Goal: Download file/media

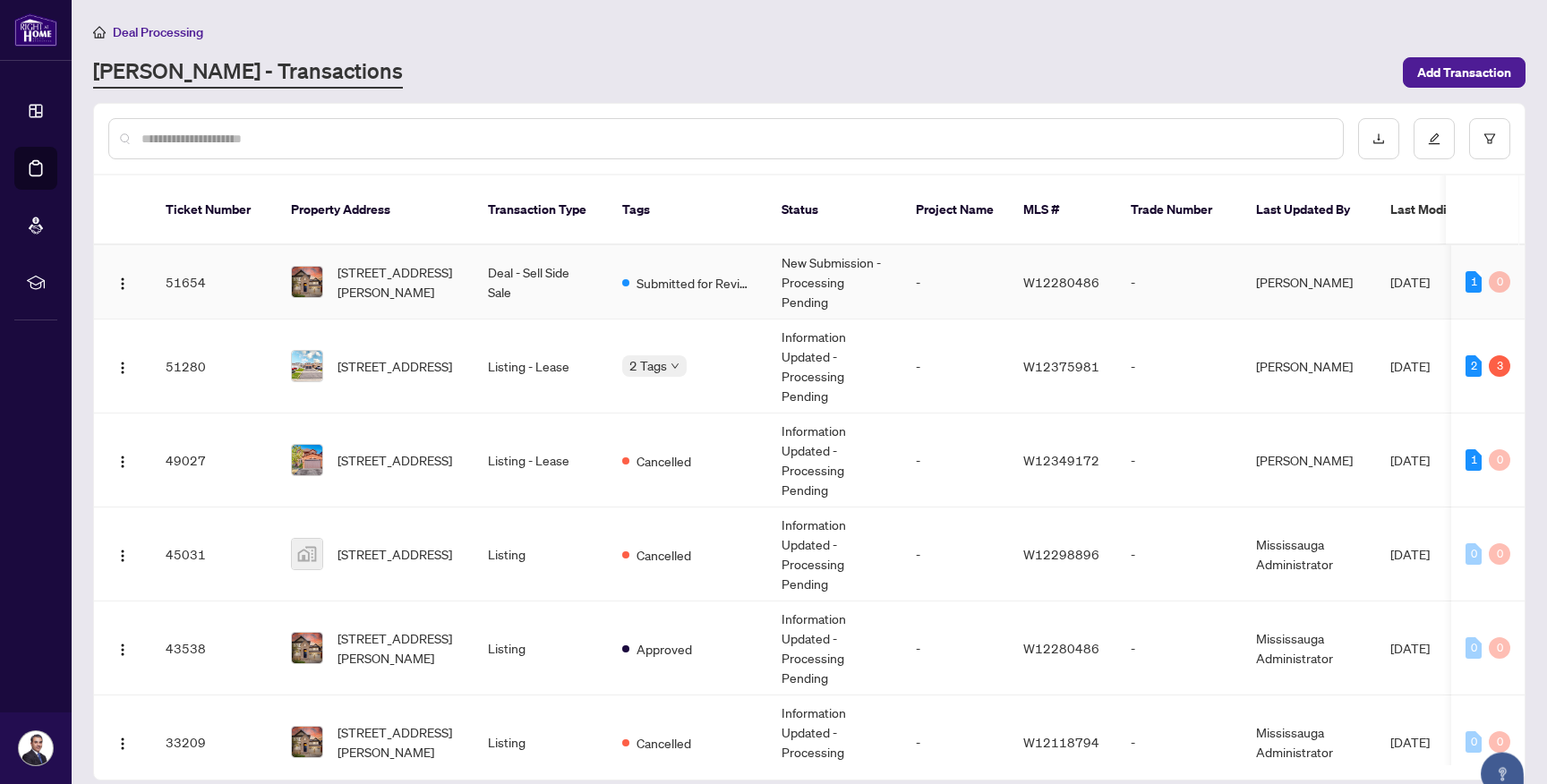
click at [541, 275] on td "Deal - Sell Side Sale" at bounding box center [540, 281] width 134 height 74
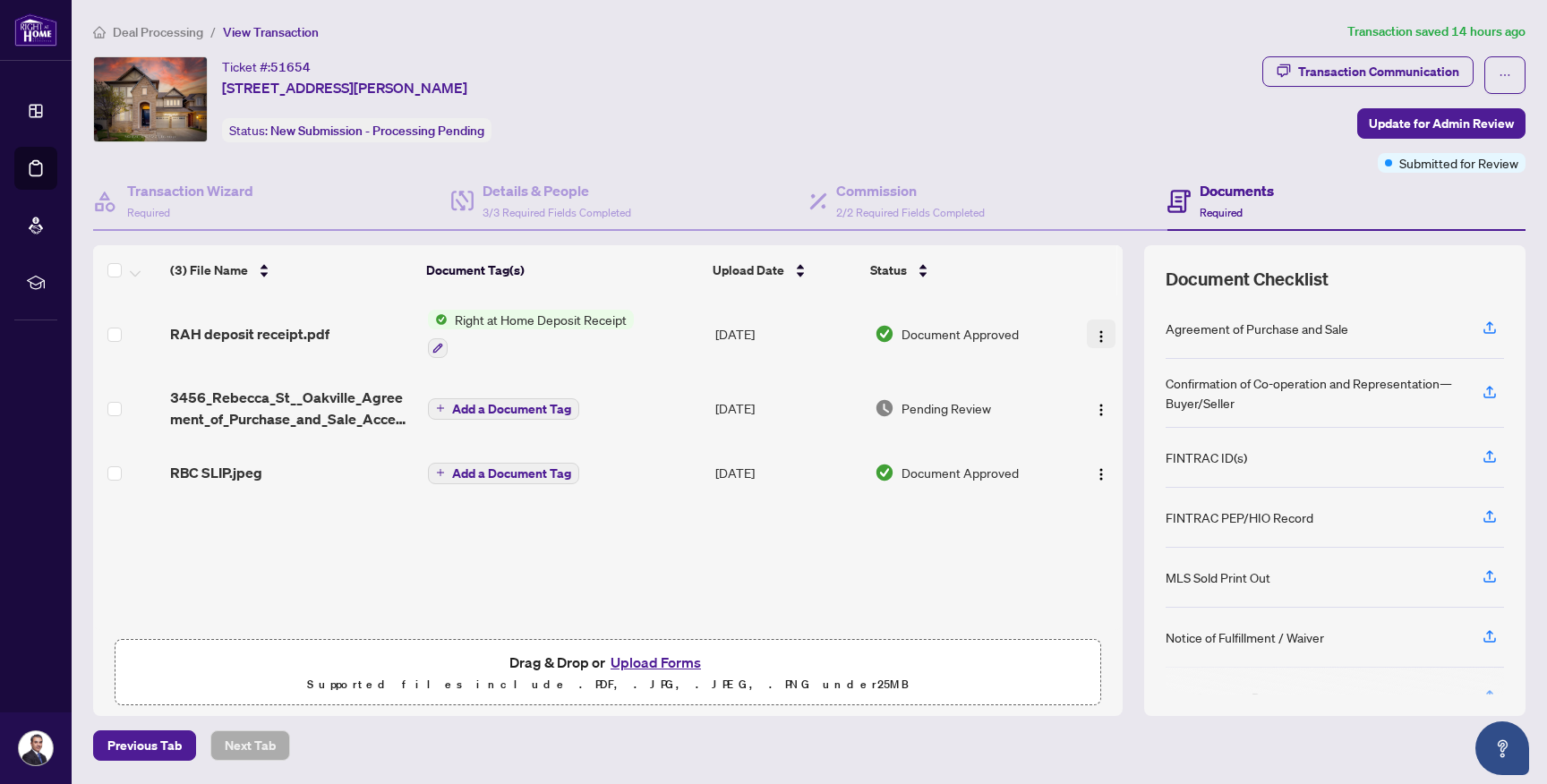
click at [1098, 332] on img "button" at bounding box center [1101, 336] width 14 height 14
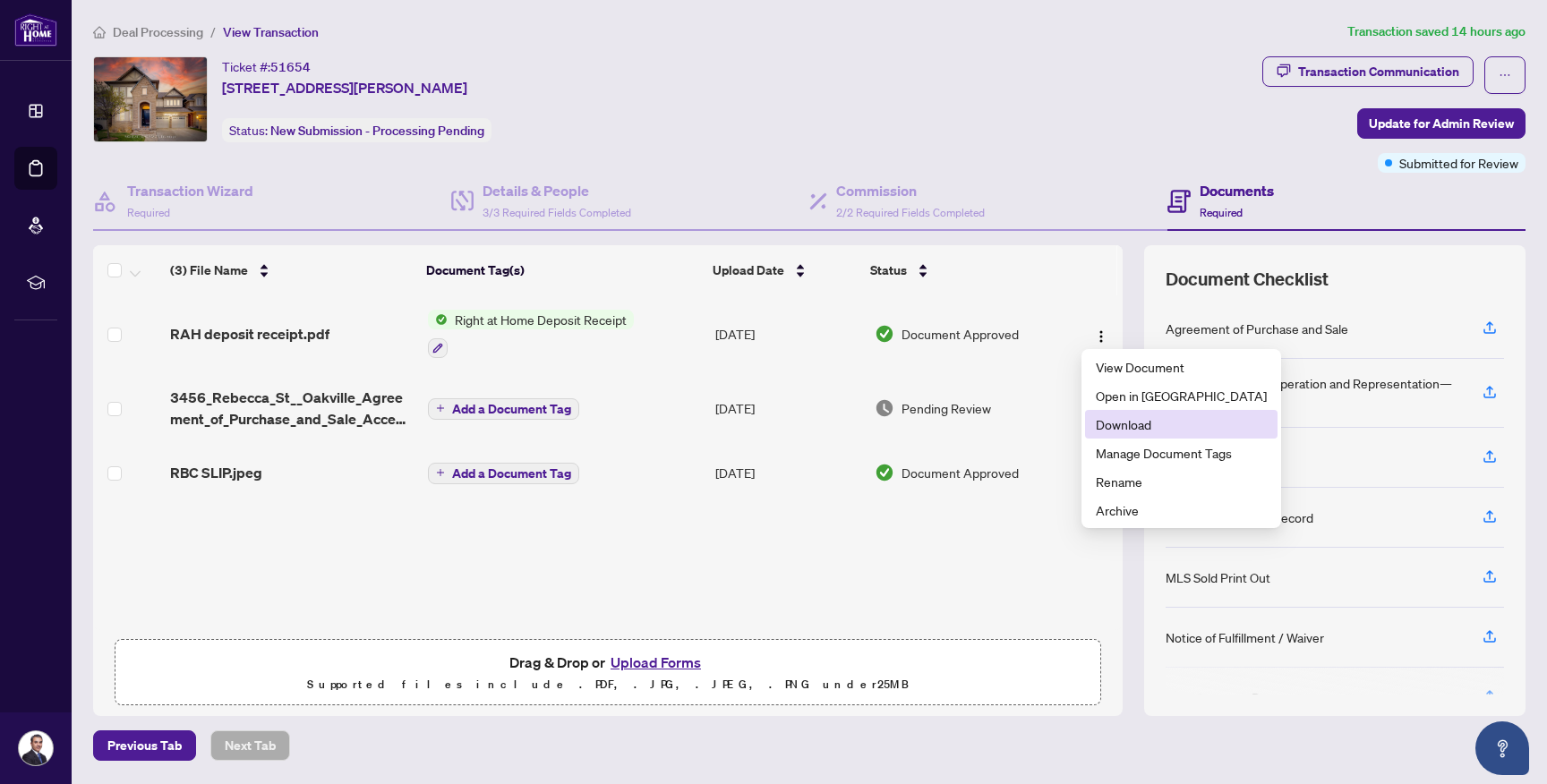
click at [1123, 417] on span "Download" at bounding box center [1181, 424] width 171 height 20
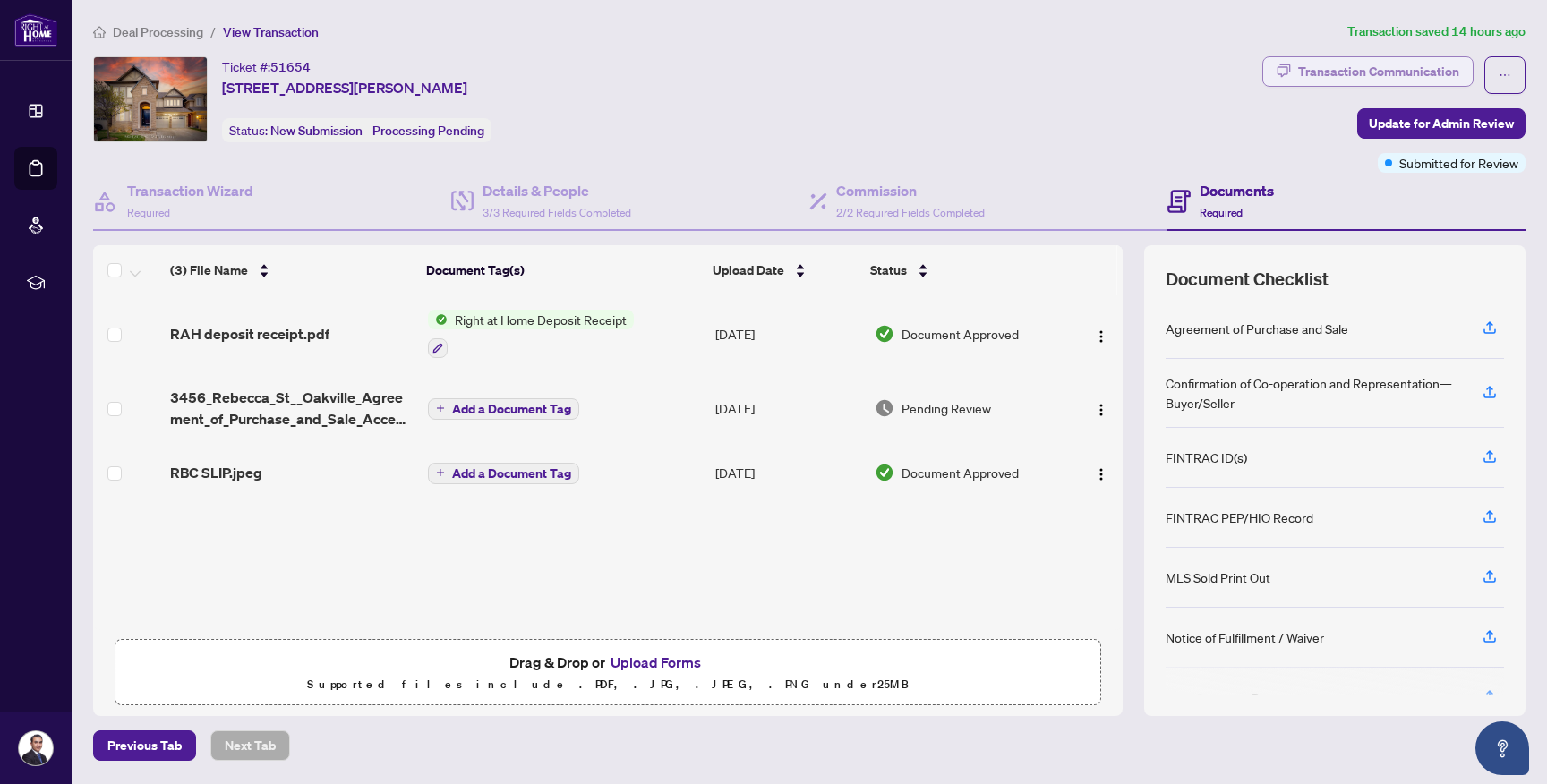
click at [1356, 60] on div "Transaction Communication" at bounding box center [1378, 71] width 162 height 29
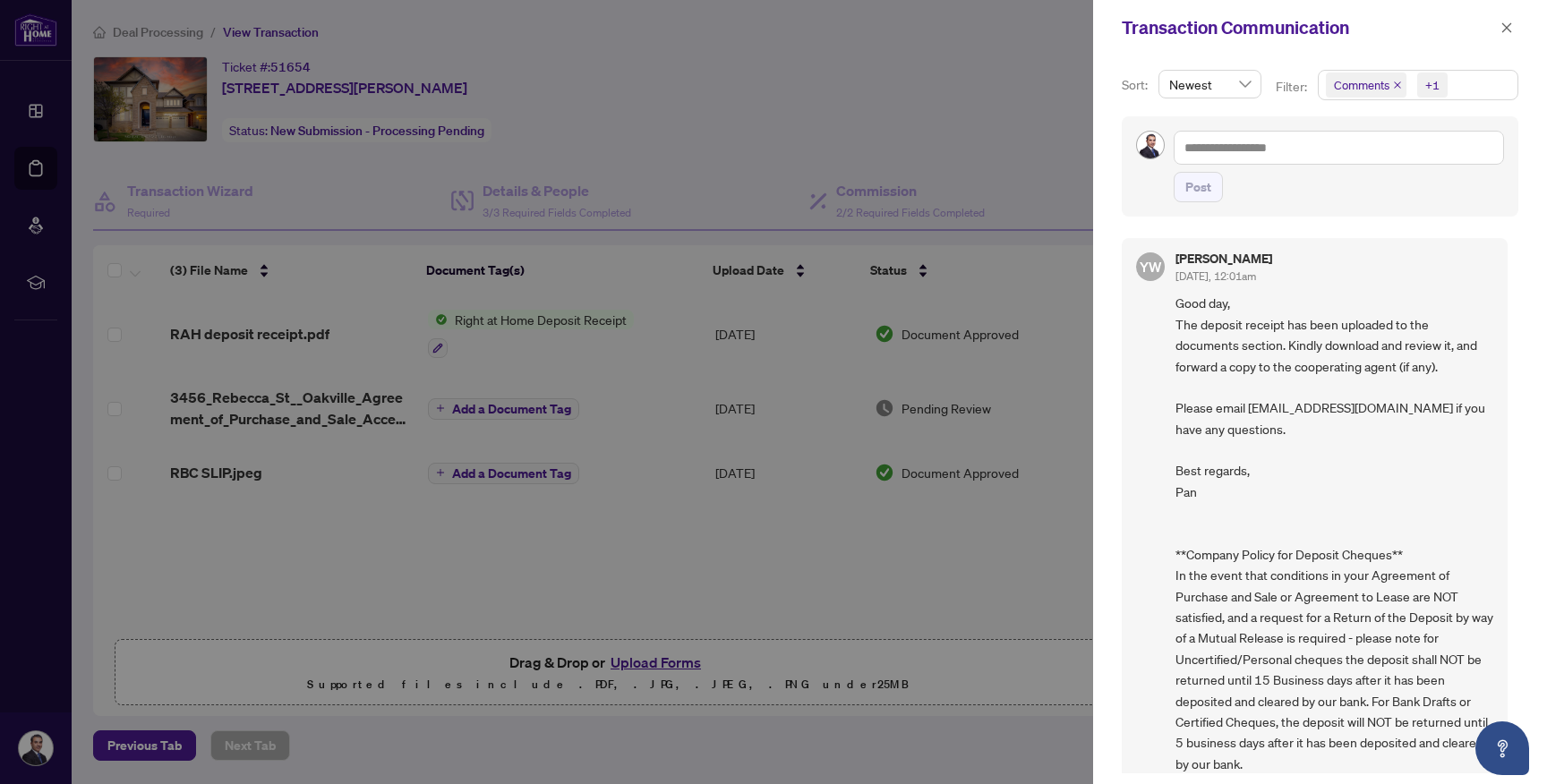
click at [990, 92] on div at bounding box center [774, 392] width 1547 height 784
click at [1515, 33] on button "button" at bounding box center [1506, 28] width 23 height 22
